Goal: Task Accomplishment & Management: Use online tool/utility

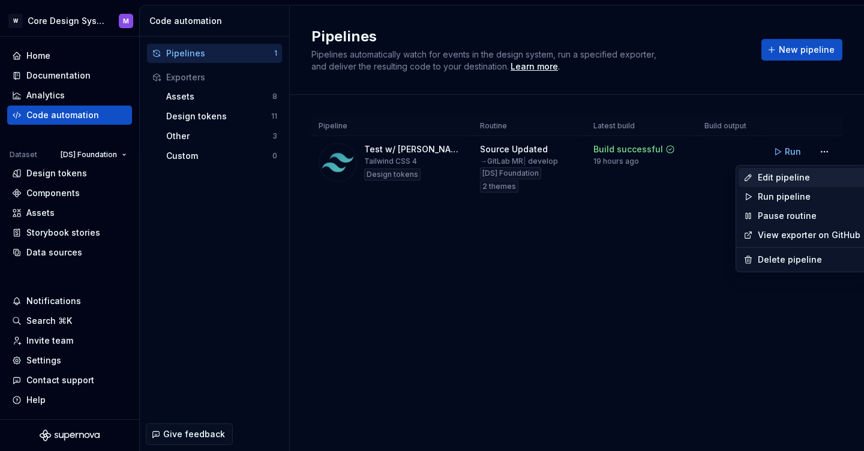
click at [761, 175] on div "Edit pipeline" at bounding box center [808, 178] width 103 height 12
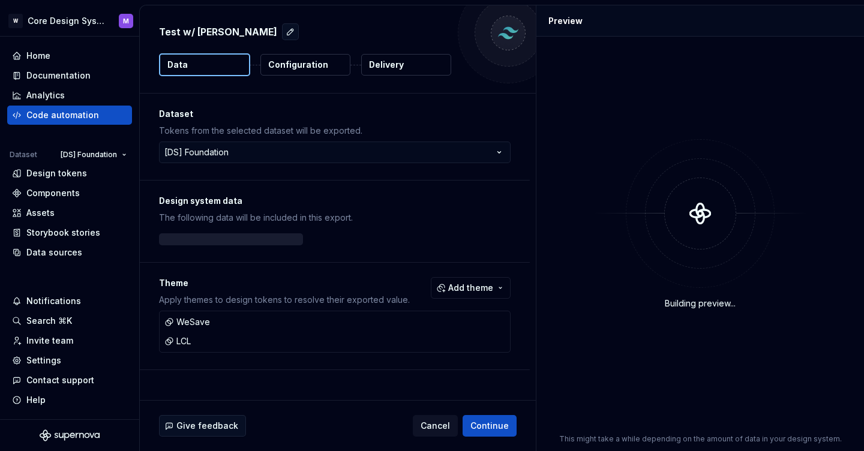
click at [410, 67] on button "Delivery" at bounding box center [406, 65] width 90 height 22
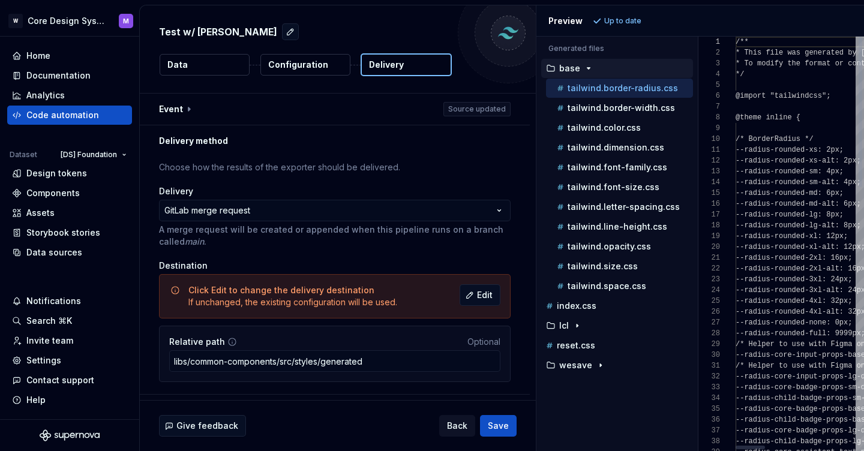
click at [697, 112] on div "Generated files Accessibility guide for tree . Navigate the tree with the arrow…" at bounding box center [699, 244] width 327 height 414
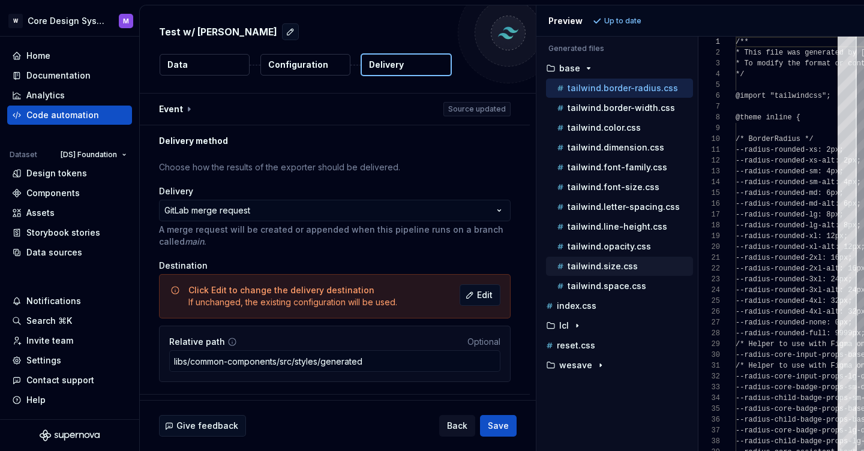
click at [608, 270] on p "tailwind.size.css" at bounding box center [602, 266] width 70 height 10
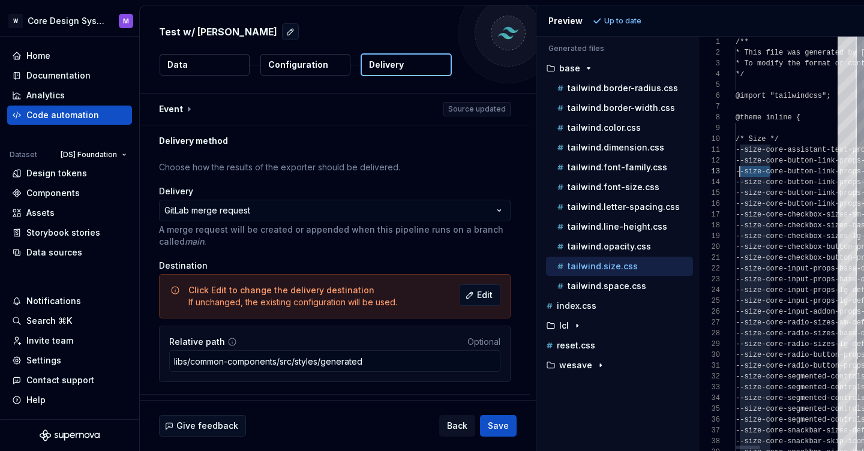
scroll to position [22, 0]
drag, startPoint x: 771, startPoint y: 170, endPoint x: 730, endPoint y: 170, distance: 40.8
click at [730, 170] on div "1 2 3 4 5 6 7 8 9 10 11 12 13 14 15 16 17 18 19 20 21 22 23 24 25 26 27 28 29 3…" at bounding box center [781, 244] width 166 height 414
click at [611, 285] on p "tailwind.space.css" at bounding box center [606, 286] width 79 height 10
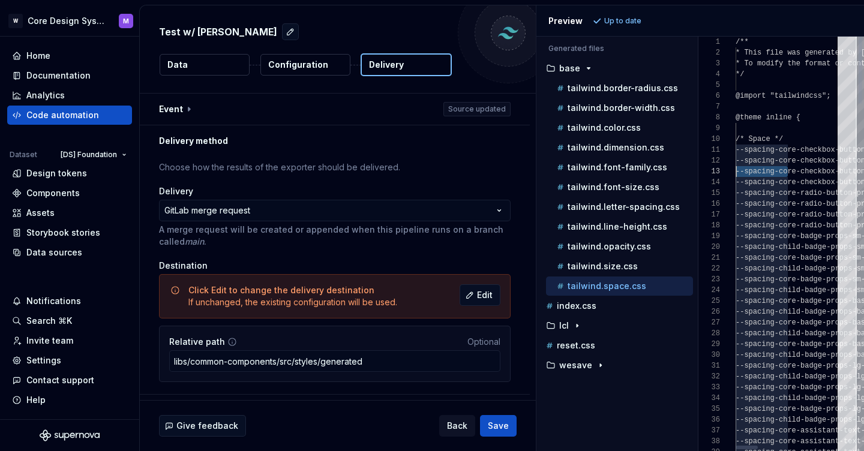
drag, startPoint x: 786, startPoint y: 170, endPoint x: 730, endPoint y: 176, distance: 56.1
click at [730, 176] on div "1 2 3 4 5 6 7 8 9 10 11 12 13 14 15 16 17 18 19 20 21 22 23 24 25 26 27 28 29 3…" at bounding box center [781, 244] width 166 height 414
click at [620, 266] on p "tailwind.size.css" at bounding box center [602, 266] width 70 height 10
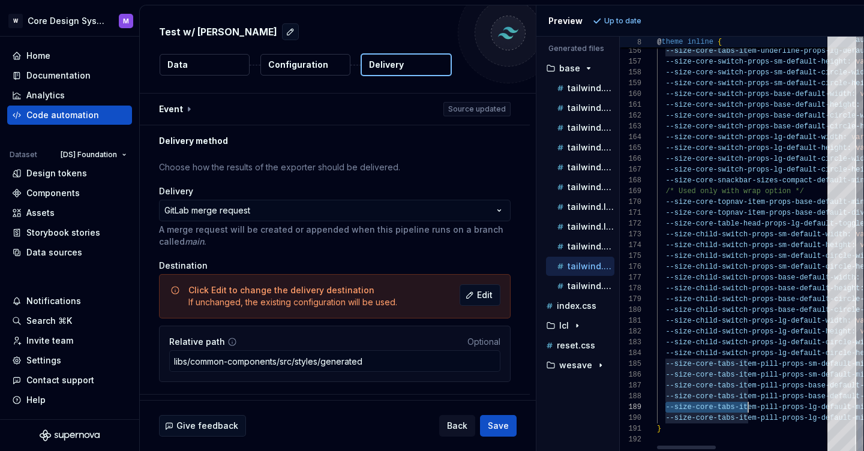
scroll to position [65, 91]
click at [749, 408] on span "--size-core-tabs-item-pill-props-lg-default-min-wi dth: var ( --spacing-12 ) ;" at bounding box center [819, 407] width 324 height 11
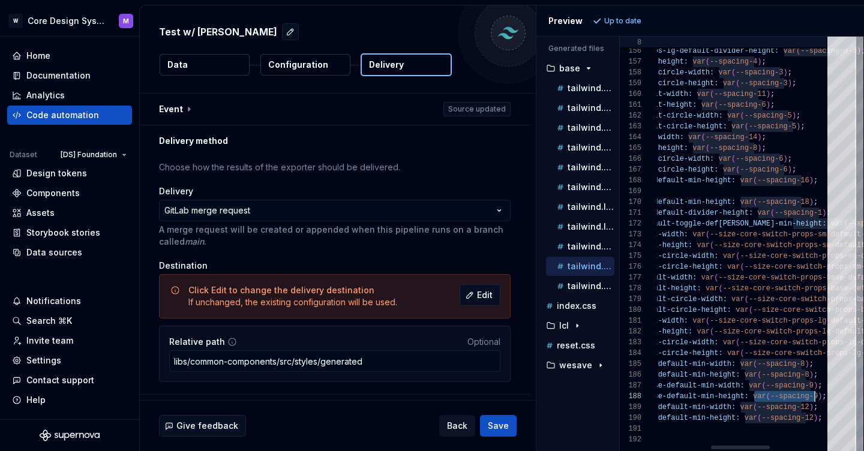
scroll to position [54, 325]
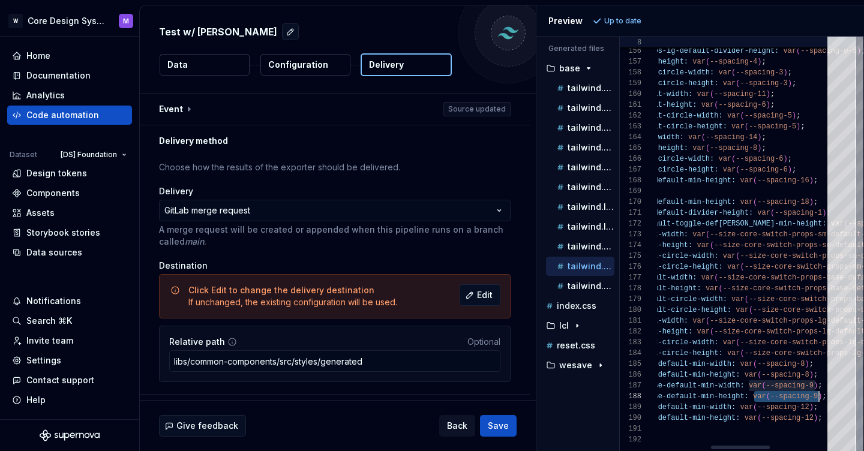
drag, startPoint x: 755, startPoint y: 396, endPoint x: 818, endPoint y: 396, distance: 63.0
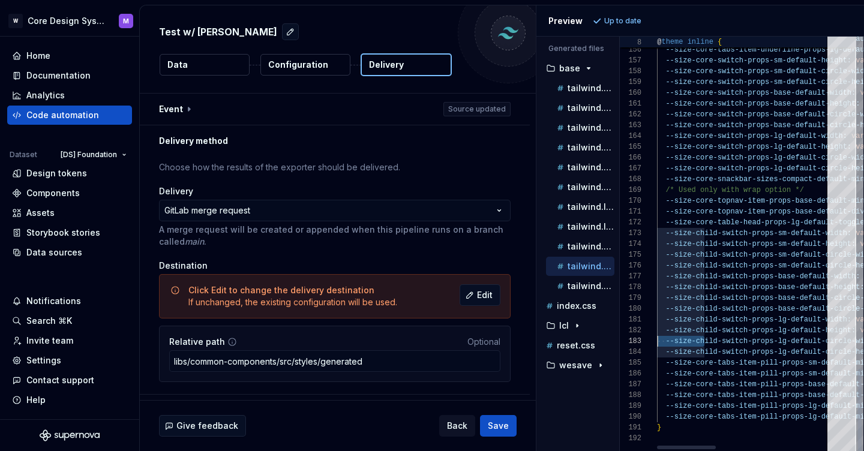
scroll to position [22, 0]
drag, startPoint x: 703, startPoint y: 340, endPoint x: 653, endPoint y: 340, distance: 49.8
click at [653, 340] on div "155 156 157 158 159 160 161 162 163 164 165 166 167 168 169 170 171 172 173 174…" at bounding box center [741, 244] width 243 height 414
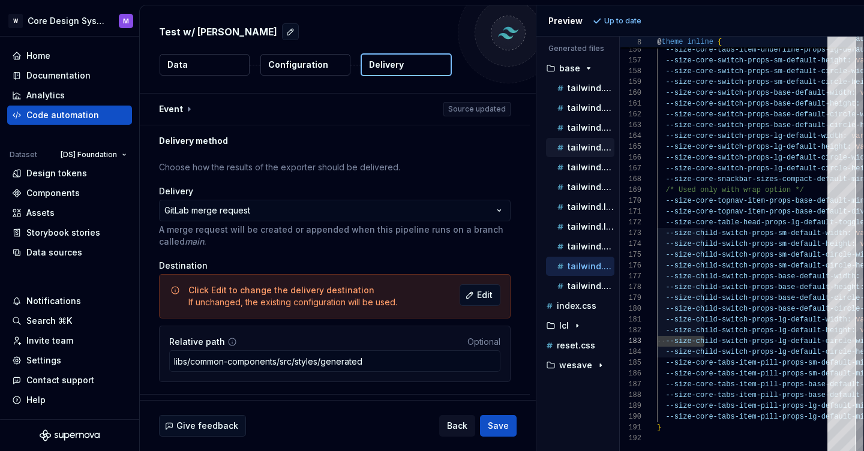
click at [596, 146] on p "tailwind.dimension.css" at bounding box center [590, 148] width 47 height 10
type textarea "**********"
